Goal: Navigation & Orientation: Find specific page/section

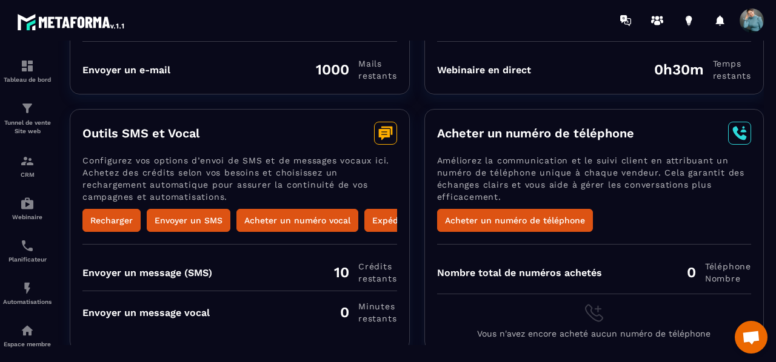
scroll to position [196, 0]
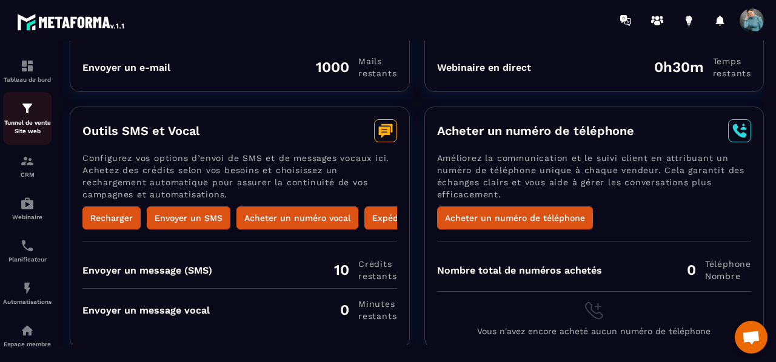
click at [36, 137] on link "Tunnel de vente Site web" at bounding box center [27, 118] width 48 height 53
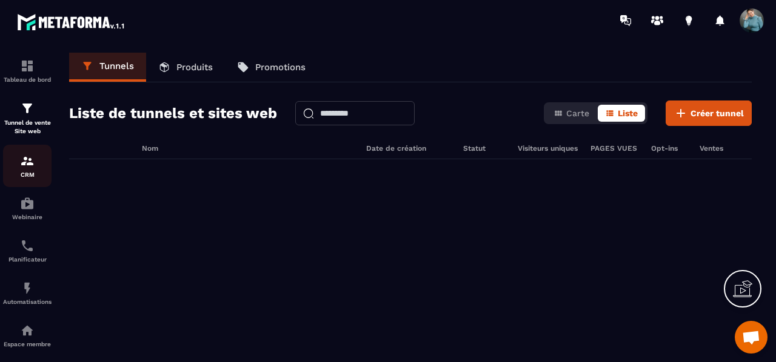
click at [28, 167] on img at bounding box center [27, 161] width 15 height 15
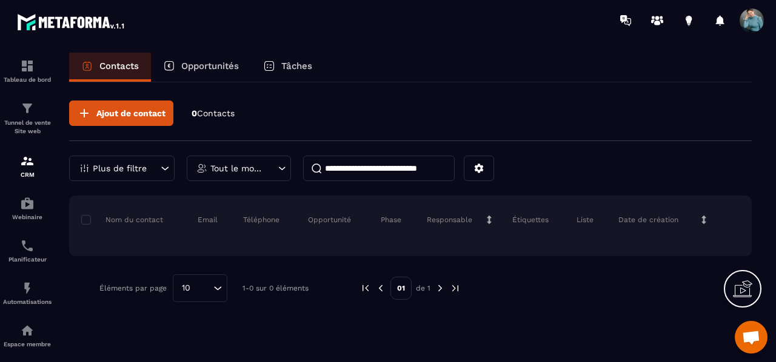
click at [29, 172] on p "CRM" at bounding box center [27, 175] width 48 height 7
click at [36, 252] on div "Planificateur" at bounding box center [27, 251] width 48 height 24
